Goal: Information Seeking & Learning: Learn about a topic

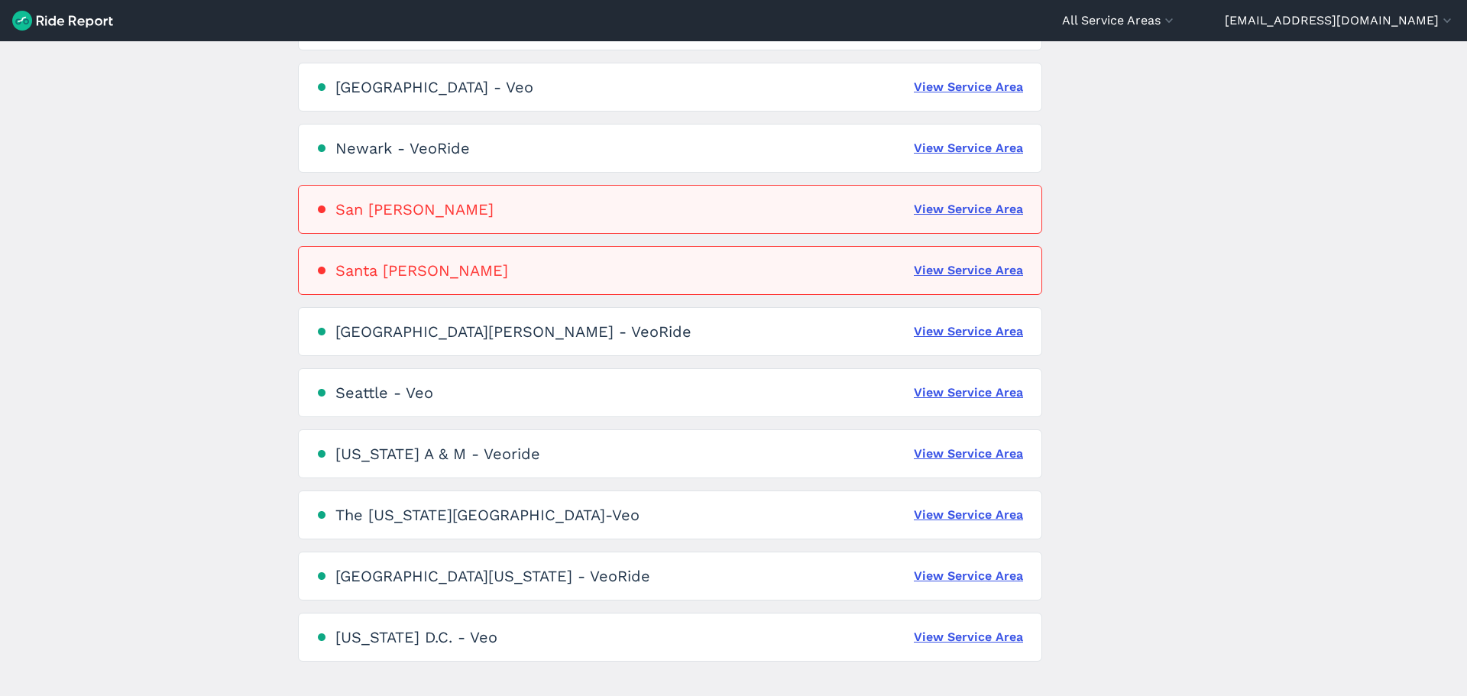
scroll to position [840, 0]
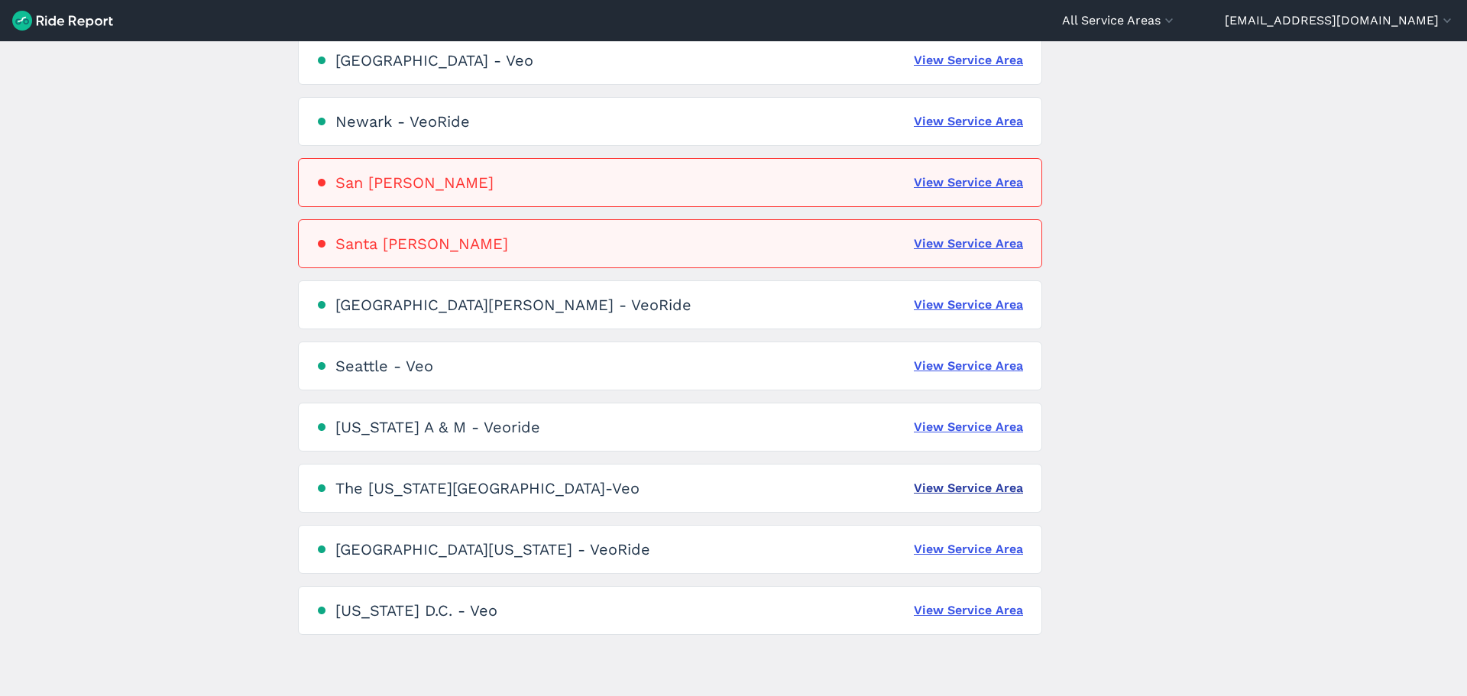
click at [992, 487] on link "View Service Area" at bounding box center [968, 488] width 109 height 18
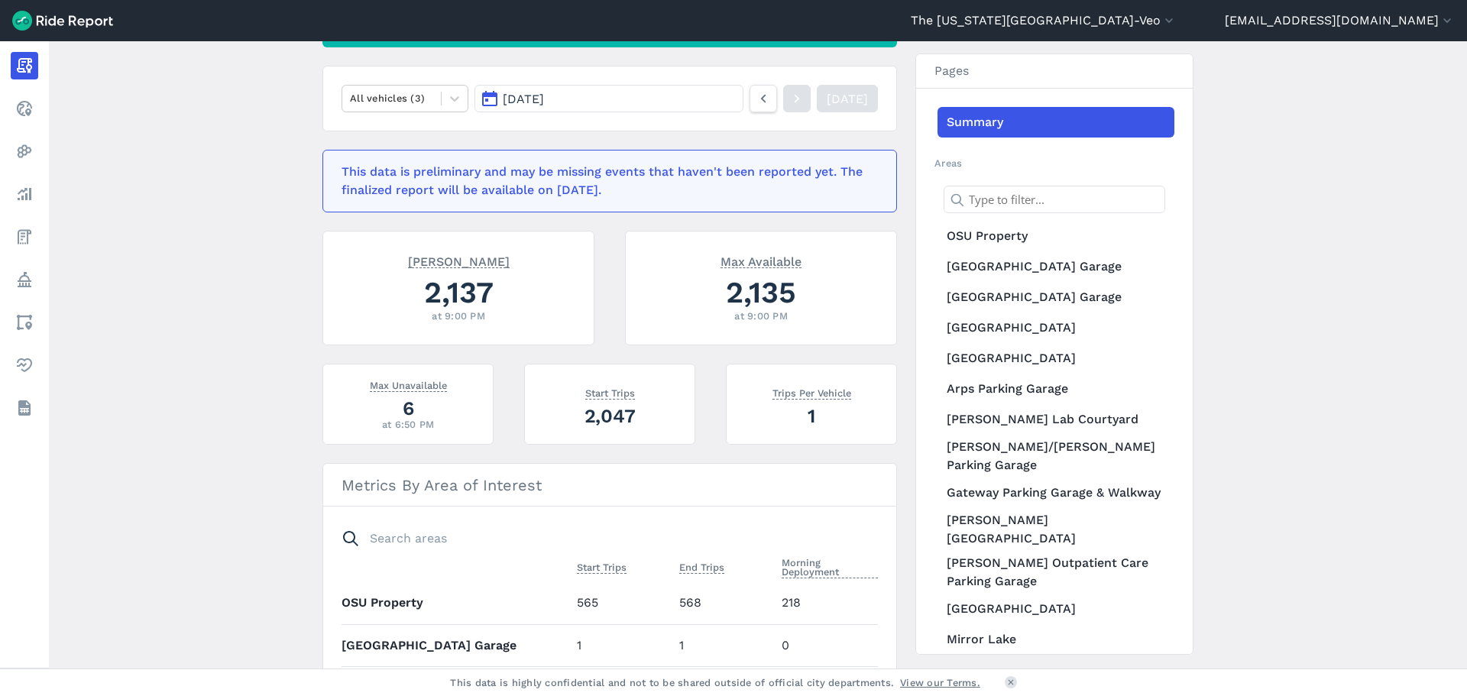
scroll to position [76, 0]
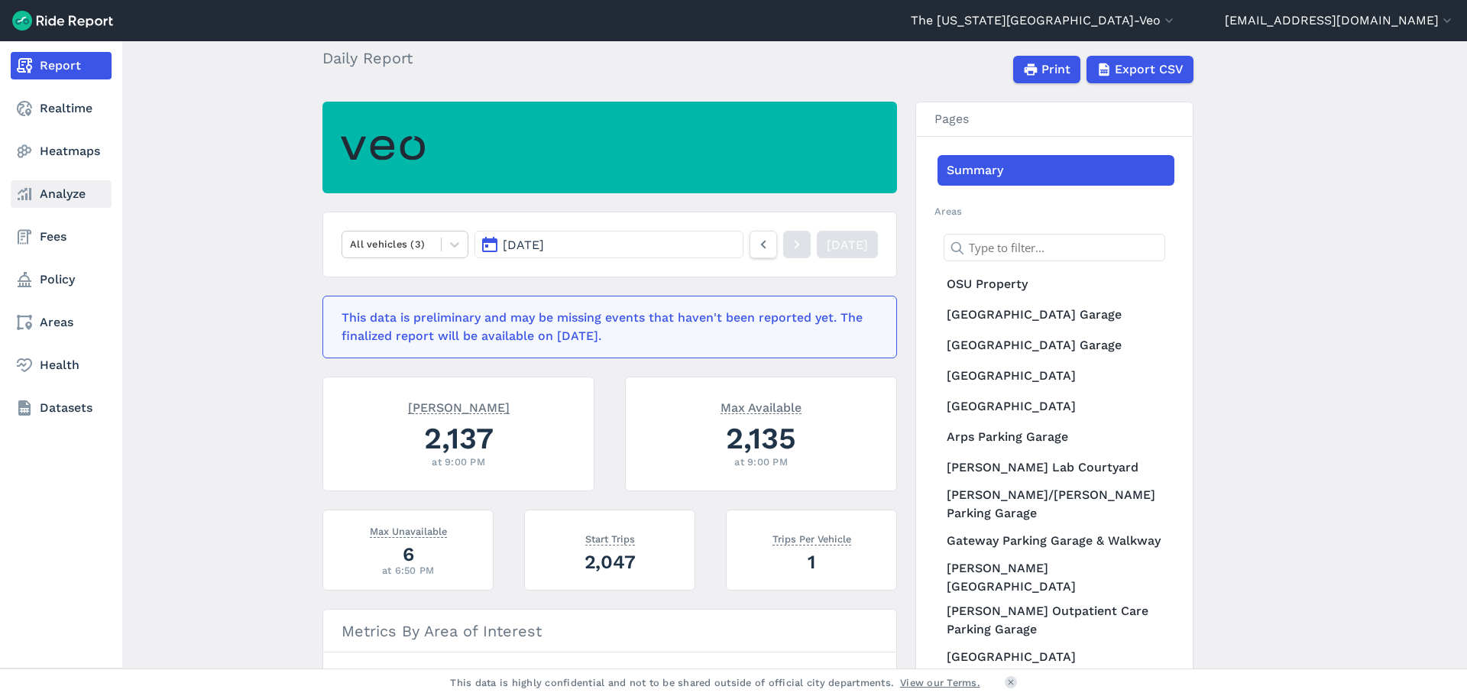
click at [58, 199] on link "Analyze" at bounding box center [61, 193] width 101 height 27
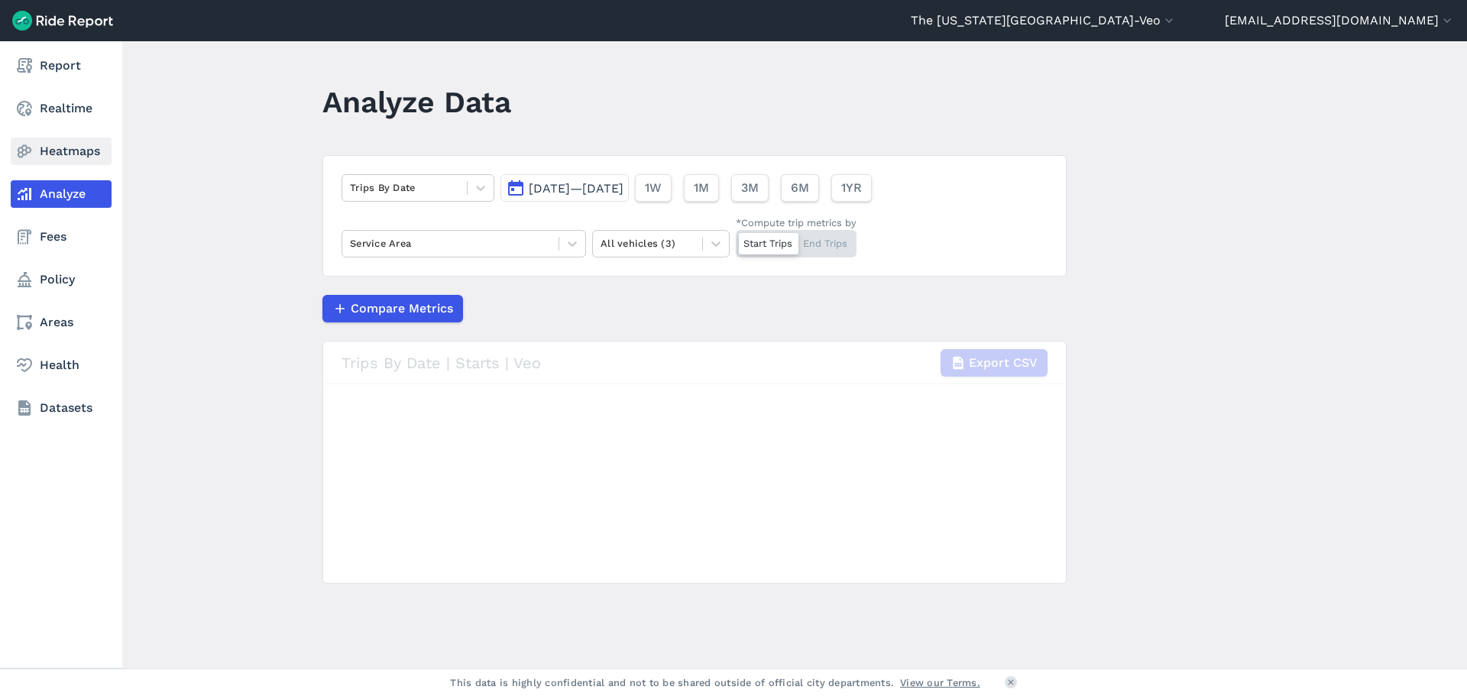
click at [74, 144] on link "Heatmaps" at bounding box center [61, 150] width 101 height 27
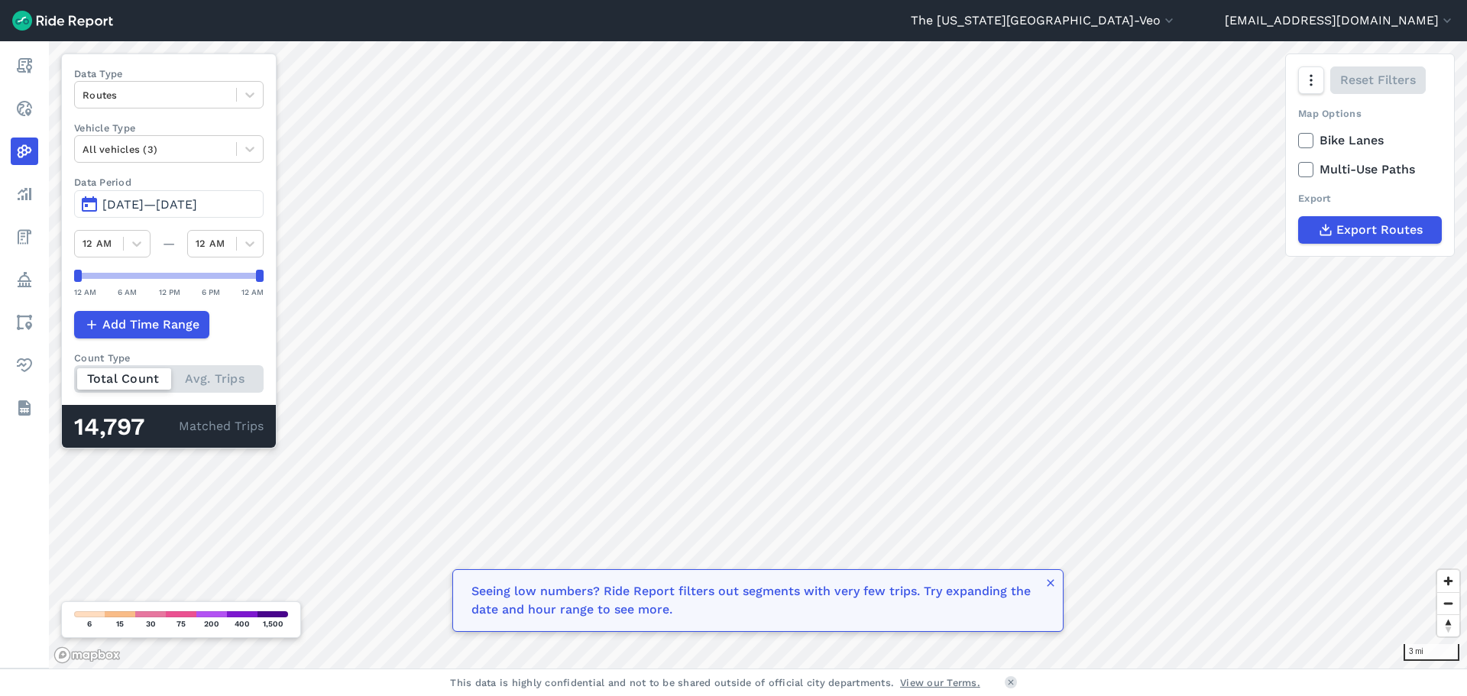
click at [143, 195] on button "[DATE]—[DATE]" at bounding box center [168, 203] width 189 height 27
click at [150, 205] on span "[DATE]—[DATE]" at bounding box center [149, 204] width 95 height 15
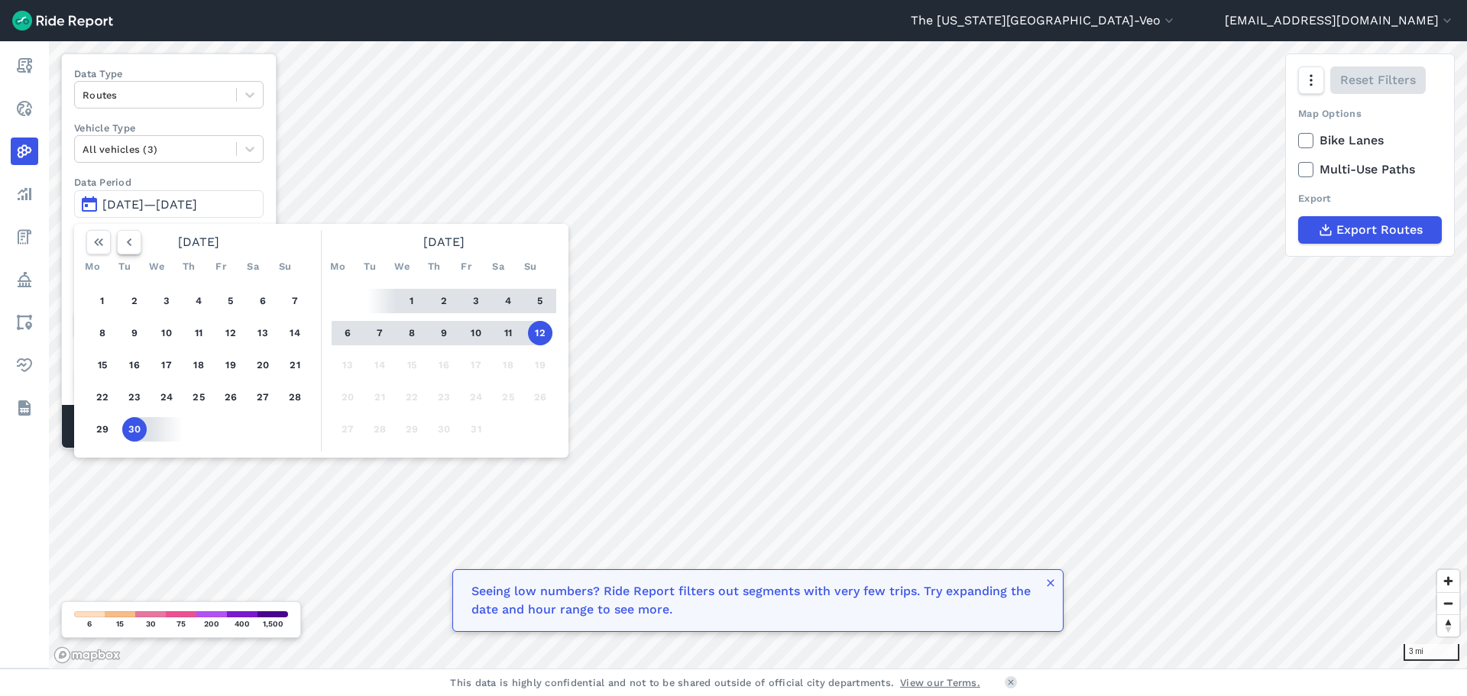
click at [124, 244] on icon "button" at bounding box center [128, 242] width 15 height 15
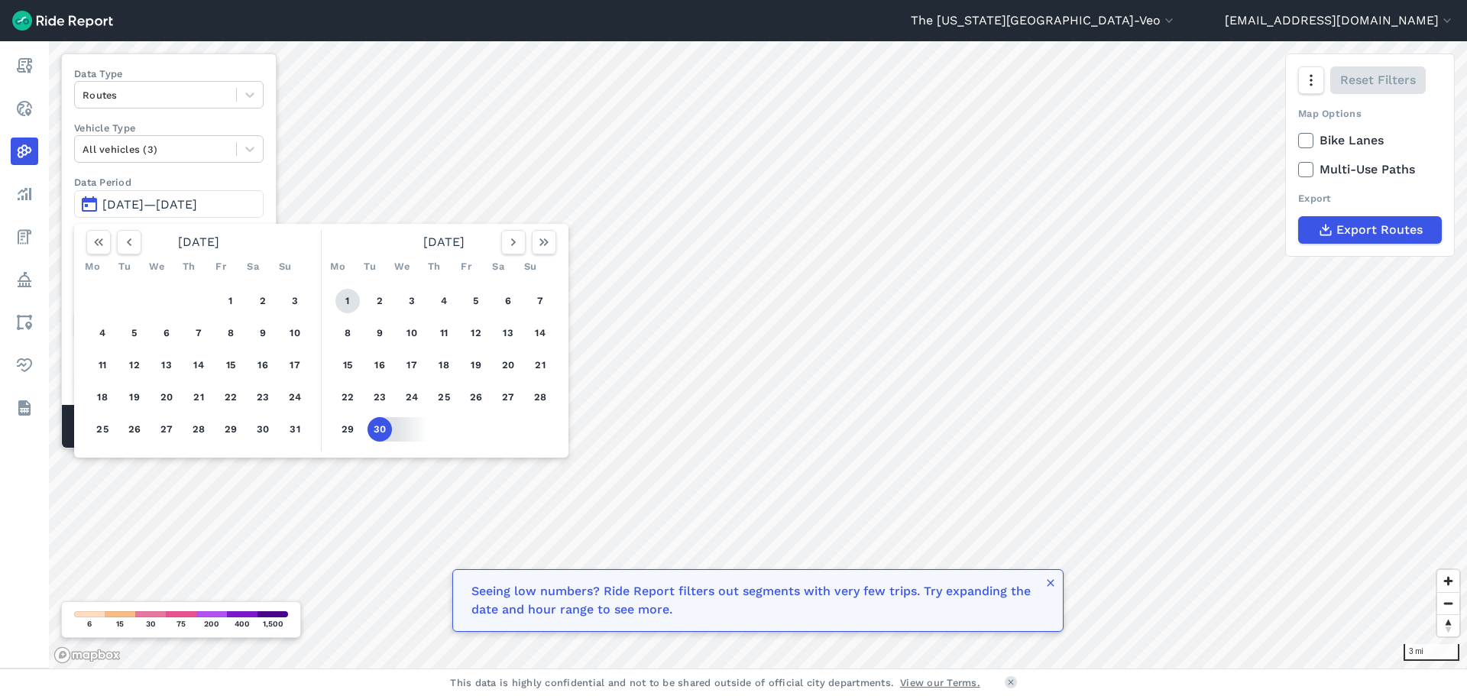
click at [342, 299] on button "1" at bounding box center [347, 301] width 24 height 24
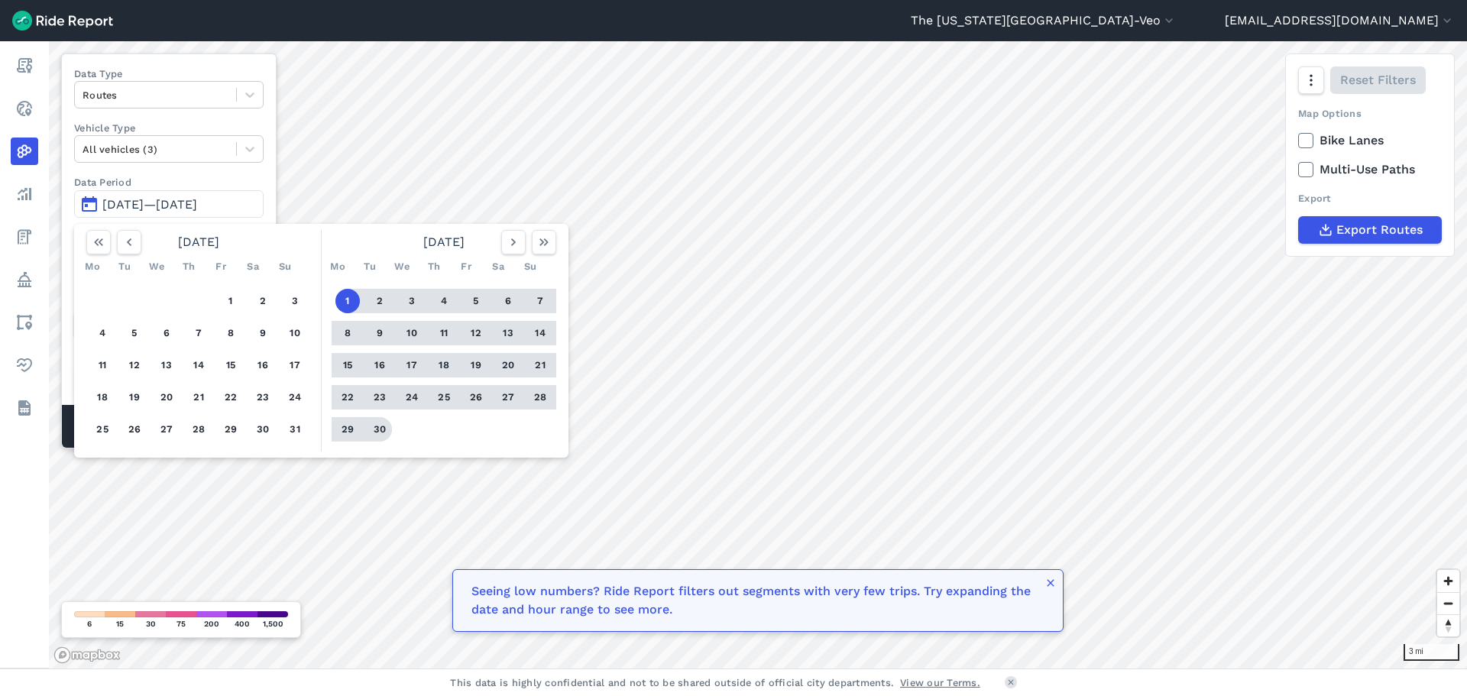
click at [383, 431] on button "30" at bounding box center [379, 429] width 24 height 24
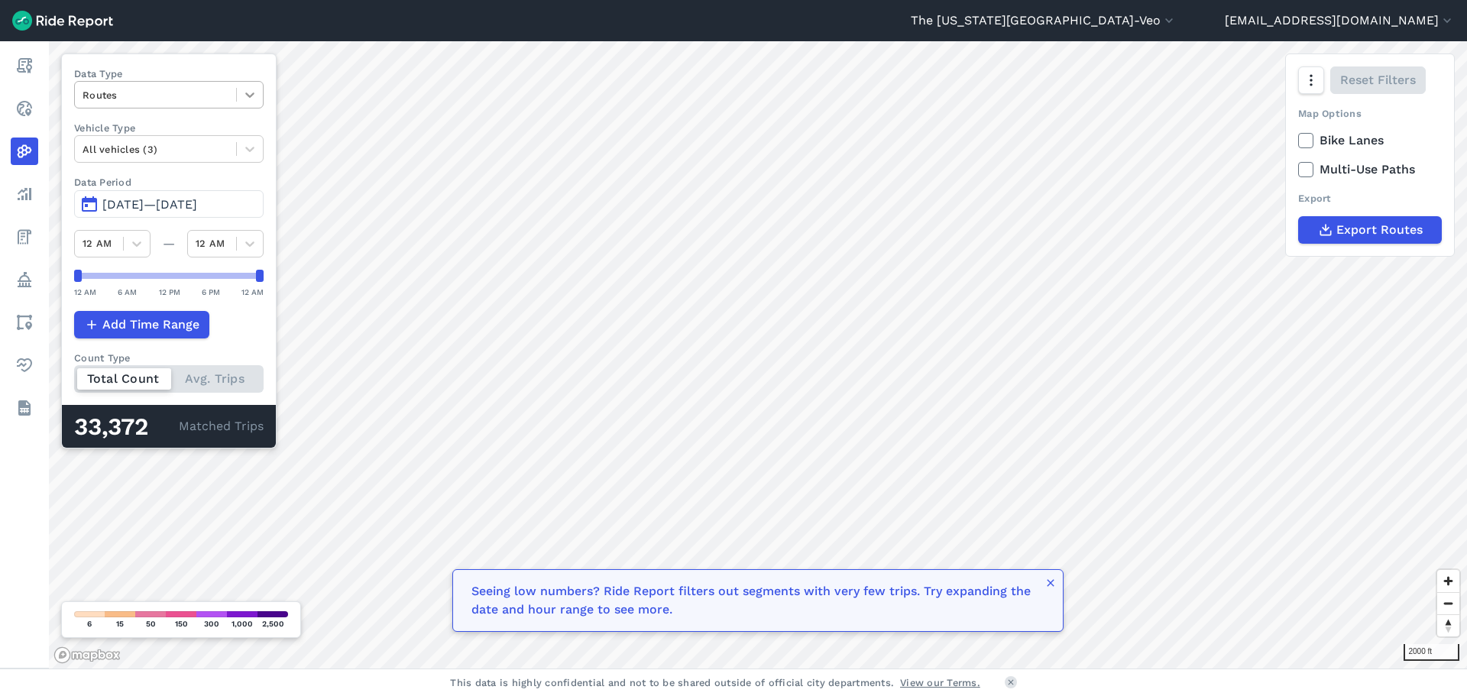
click at [244, 93] on div at bounding box center [250, 95] width 26 height 26
click at [167, 136] on div "Trip Starts" at bounding box center [168, 131] width 189 height 27
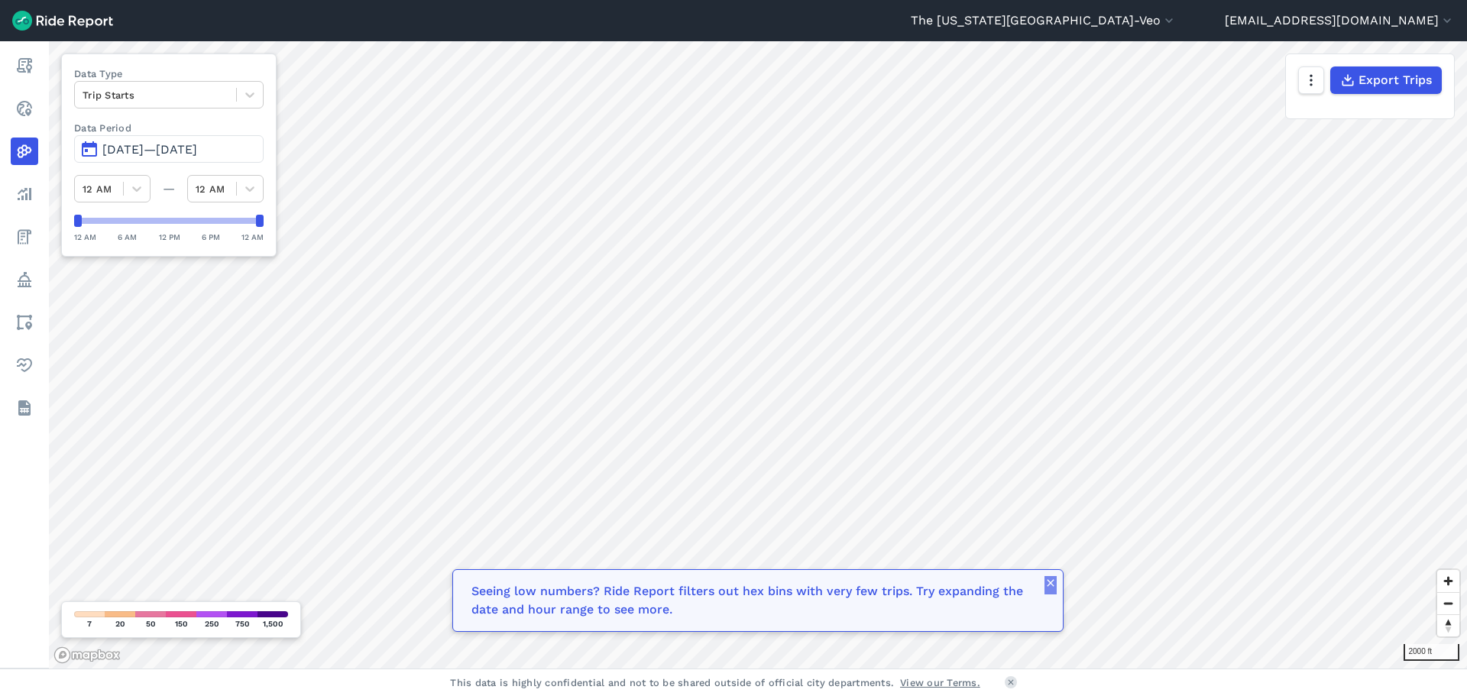
click at [1048, 584] on icon "button" at bounding box center [1050, 583] width 12 height 12
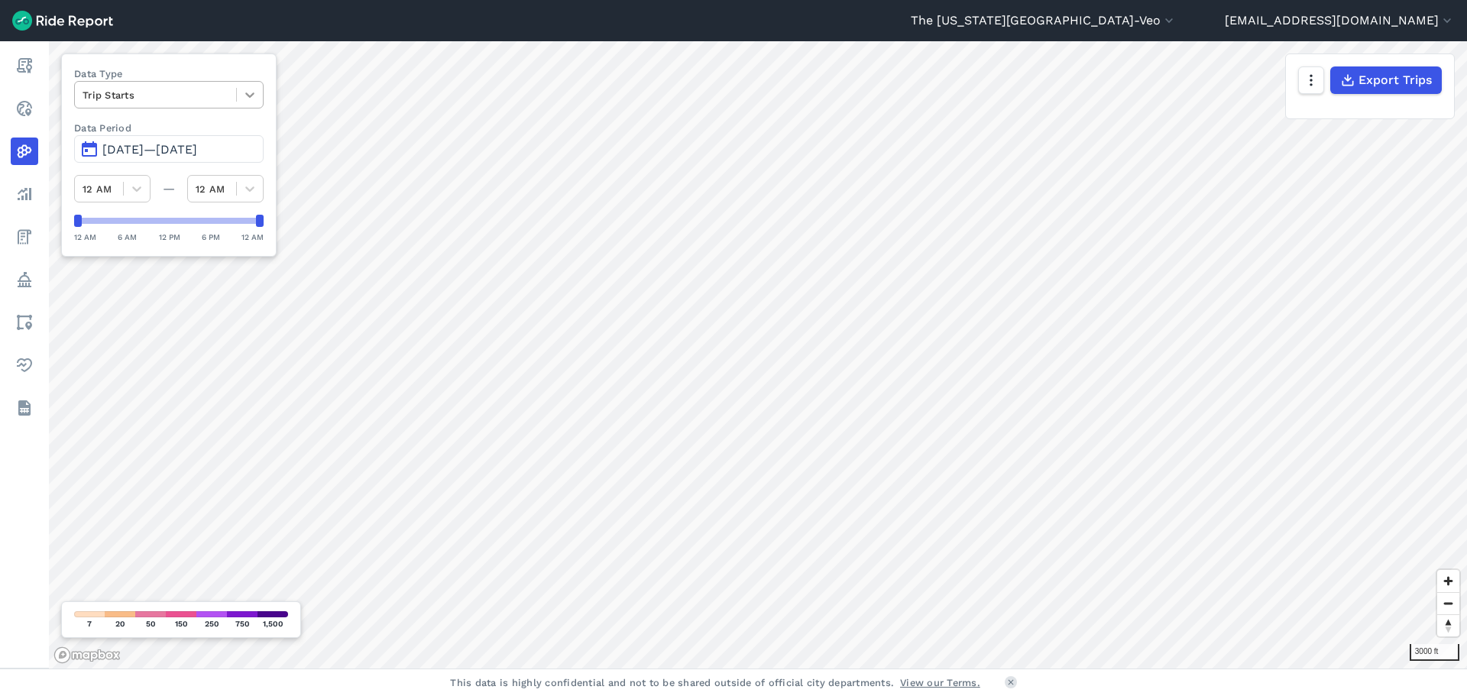
click at [248, 92] on icon at bounding box center [249, 94] width 15 height 15
click at [160, 141] on div "Trip Ends" at bounding box center [168, 131] width 189 height 27
